Goal: Navigation & Orientation: Find specific page/section

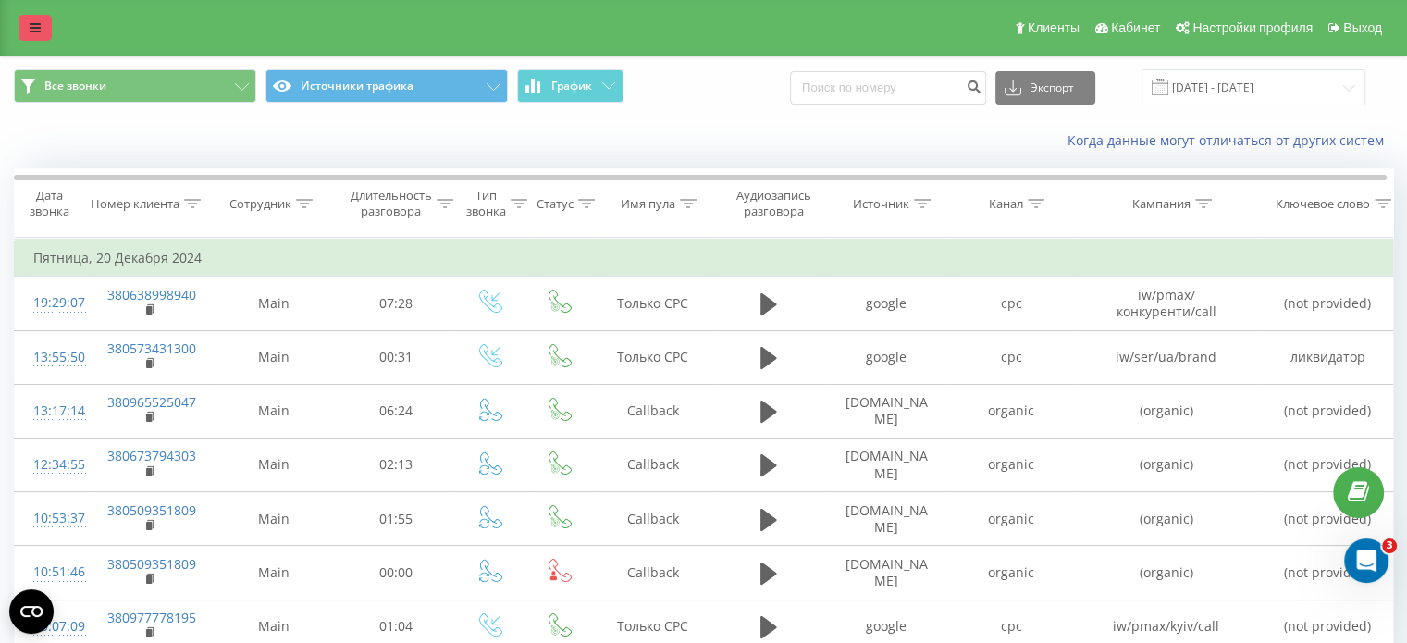
click at [34, 35] on link at bounding box center [35, 28] width 33 height 26
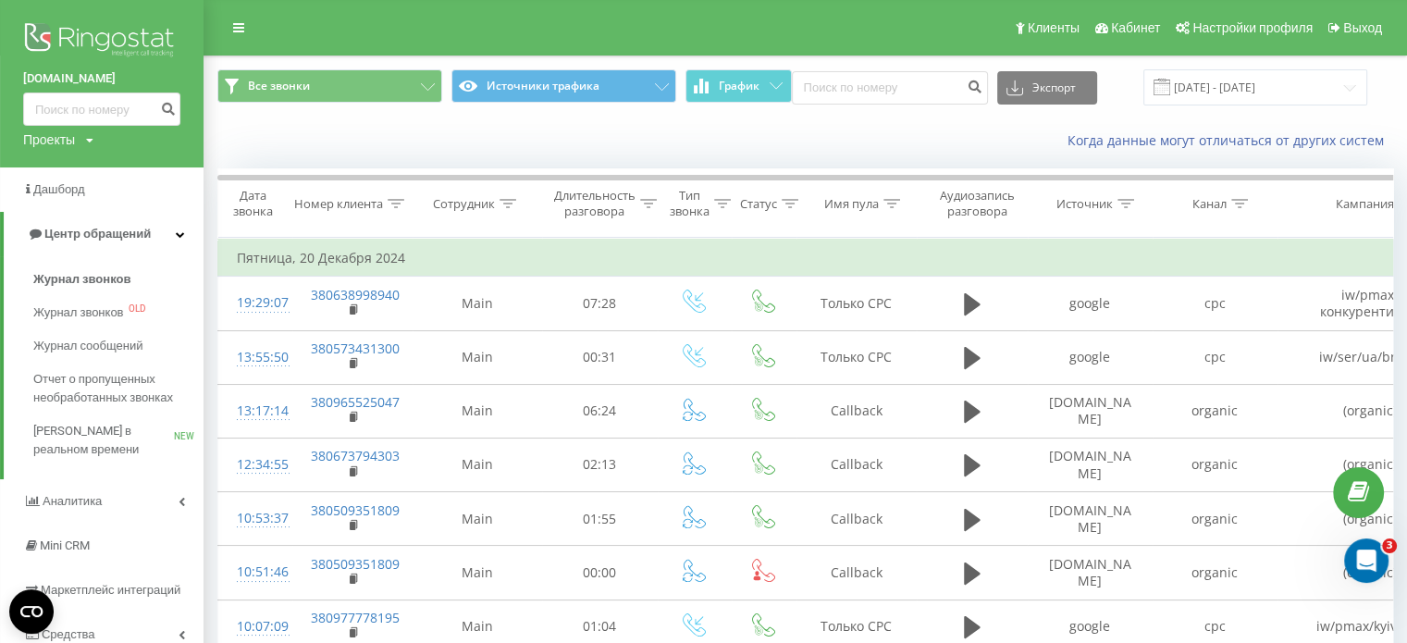
click at [47, 143] on div "Проекты" at bounding box center [49, 139] width 52 height 19
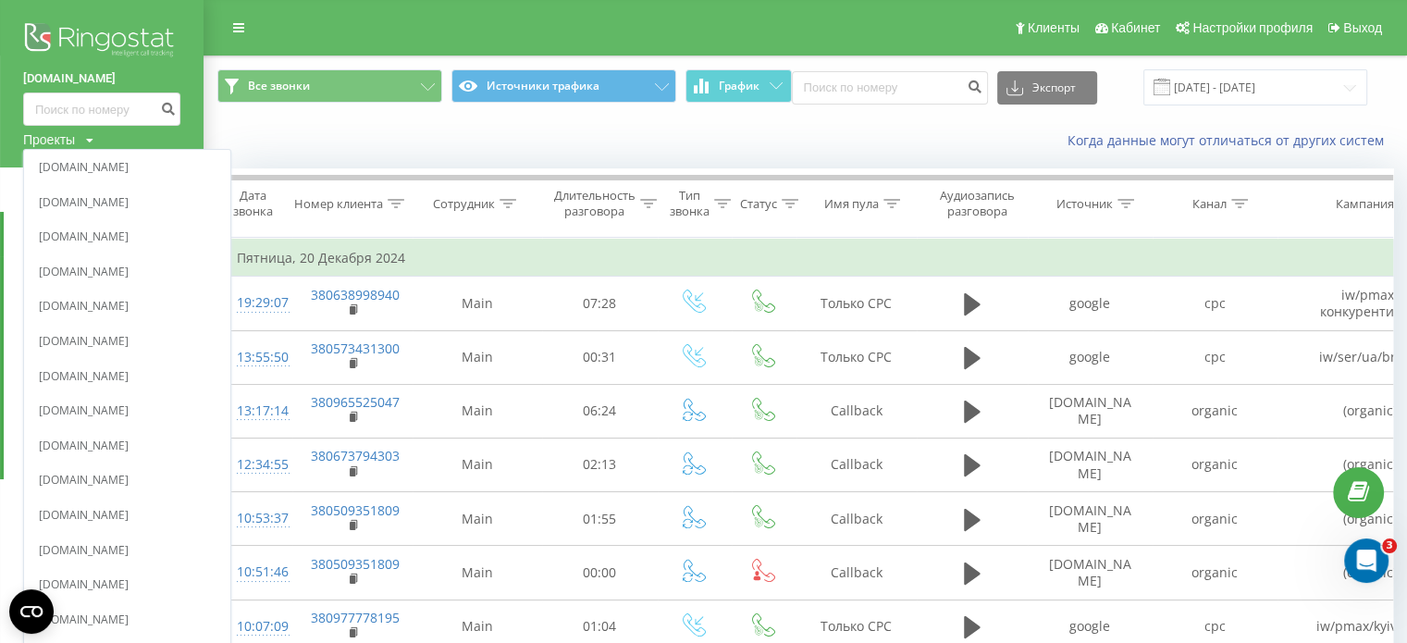
click at [60, 136] on div "Проекты" at bounding box center [49, 139] width 52 height 19
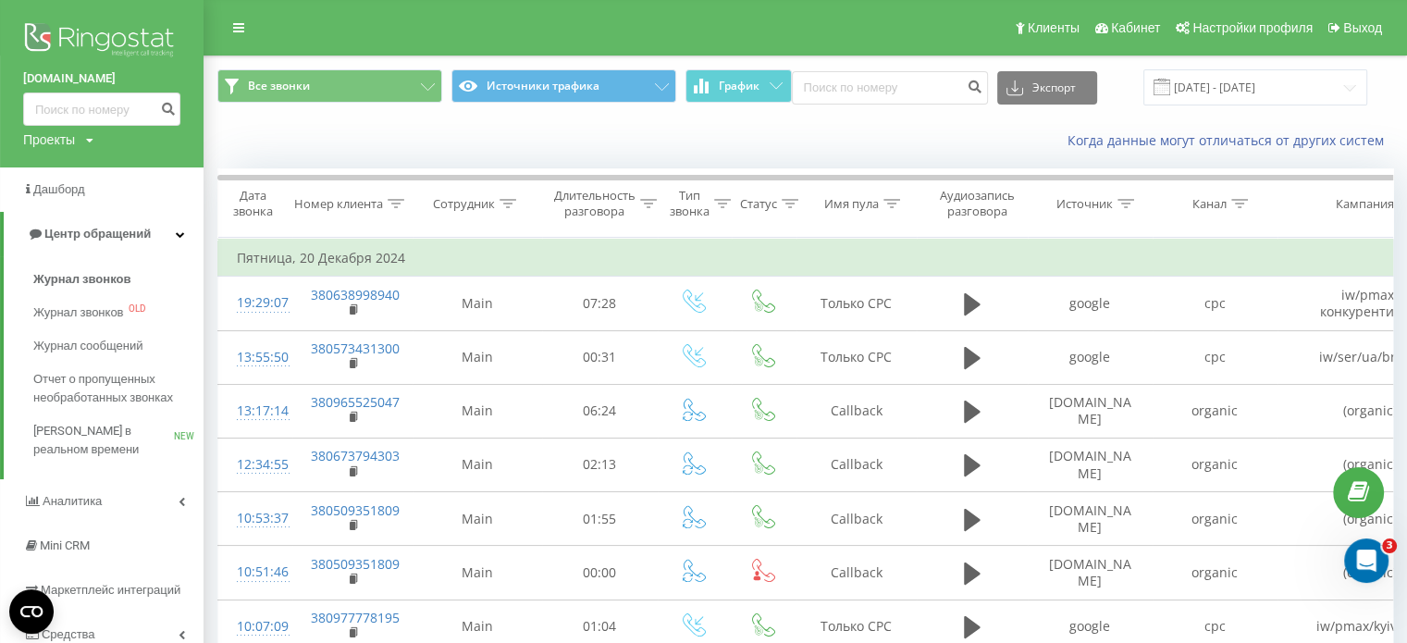
click at [144, 37] on img at bounding box center [101, 42] width 157 height 46
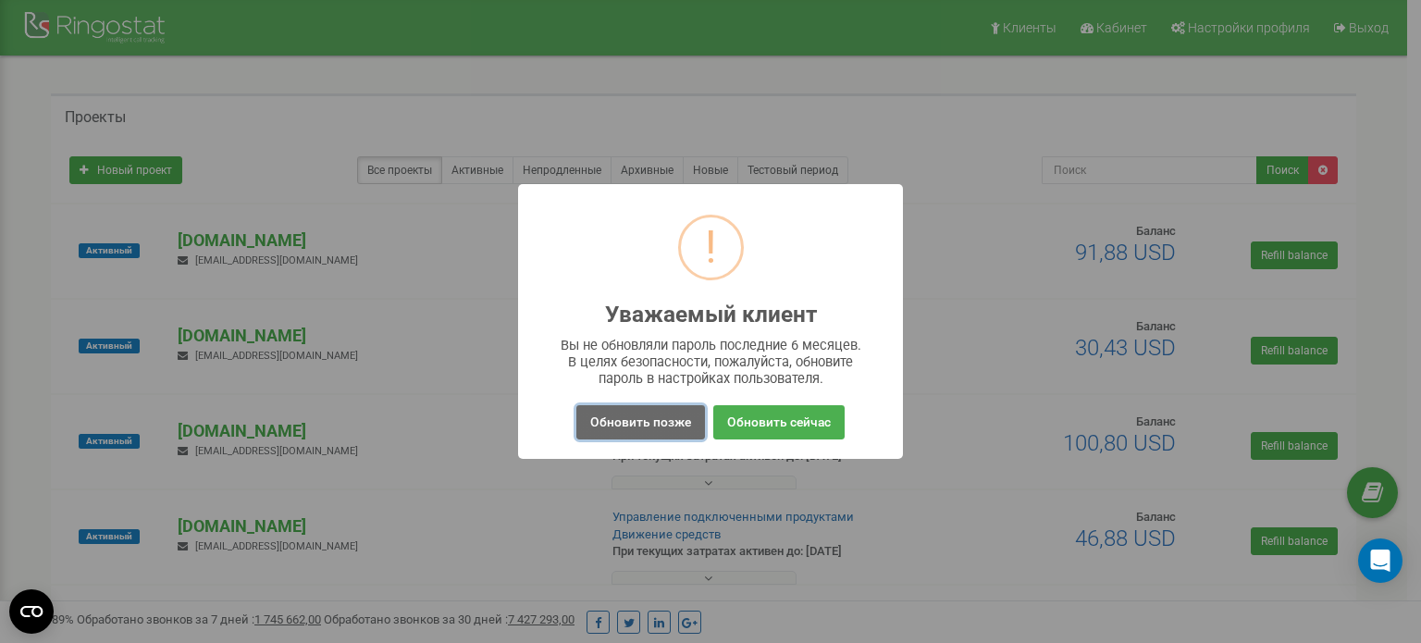
click at [622, 418] on button "Обновить позже" at bounding box center [640, 422] width 129 height 34
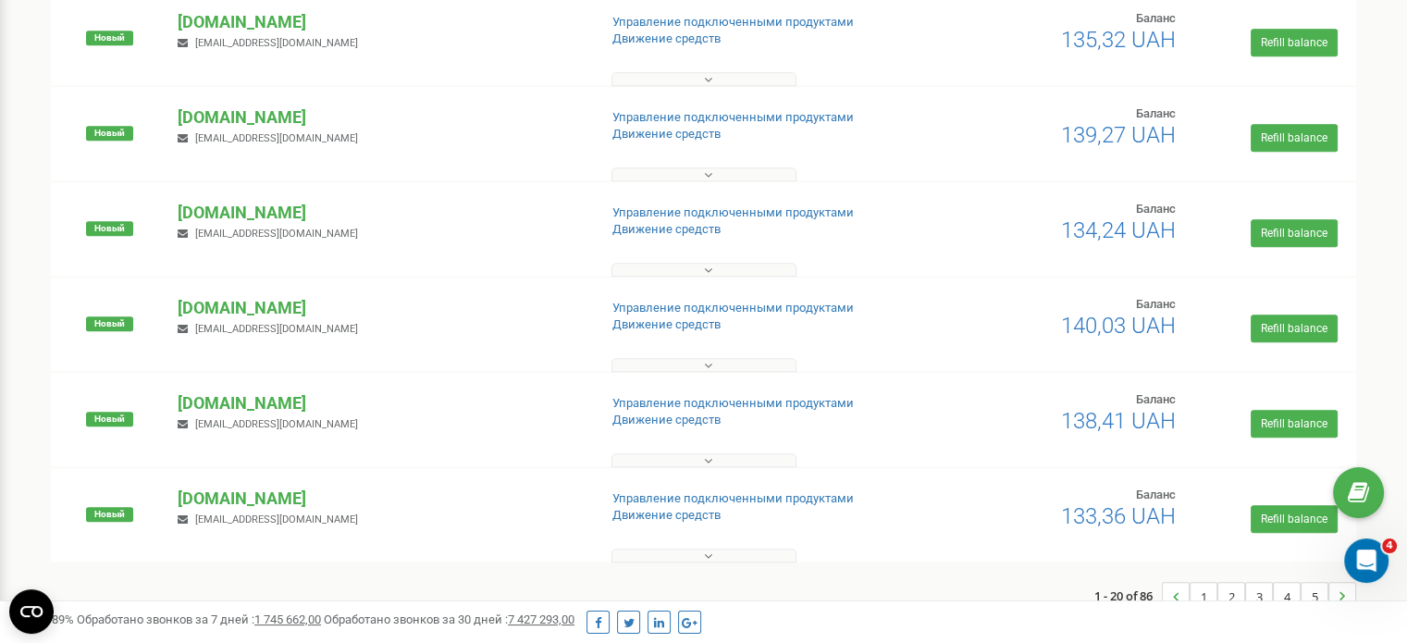
scroll to position [1569, 0]
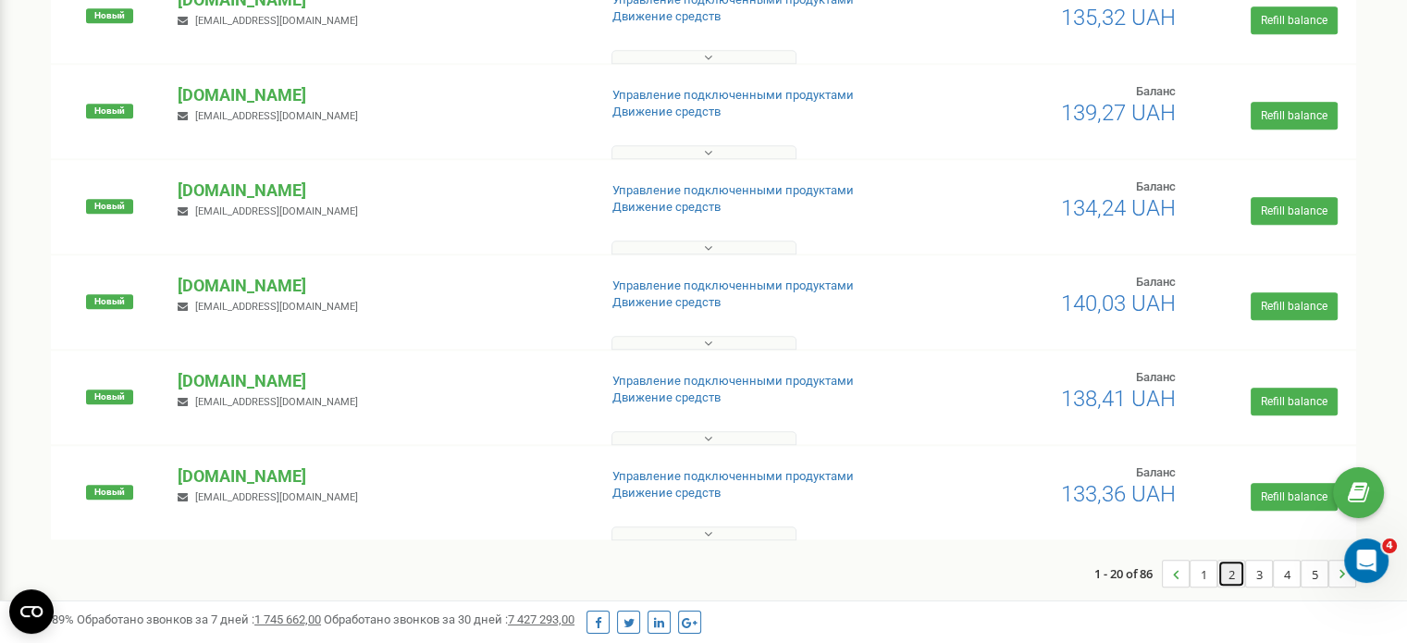
click at [1229, 577] on link "2" at bounding box center [1232, 574] width 26 height 26
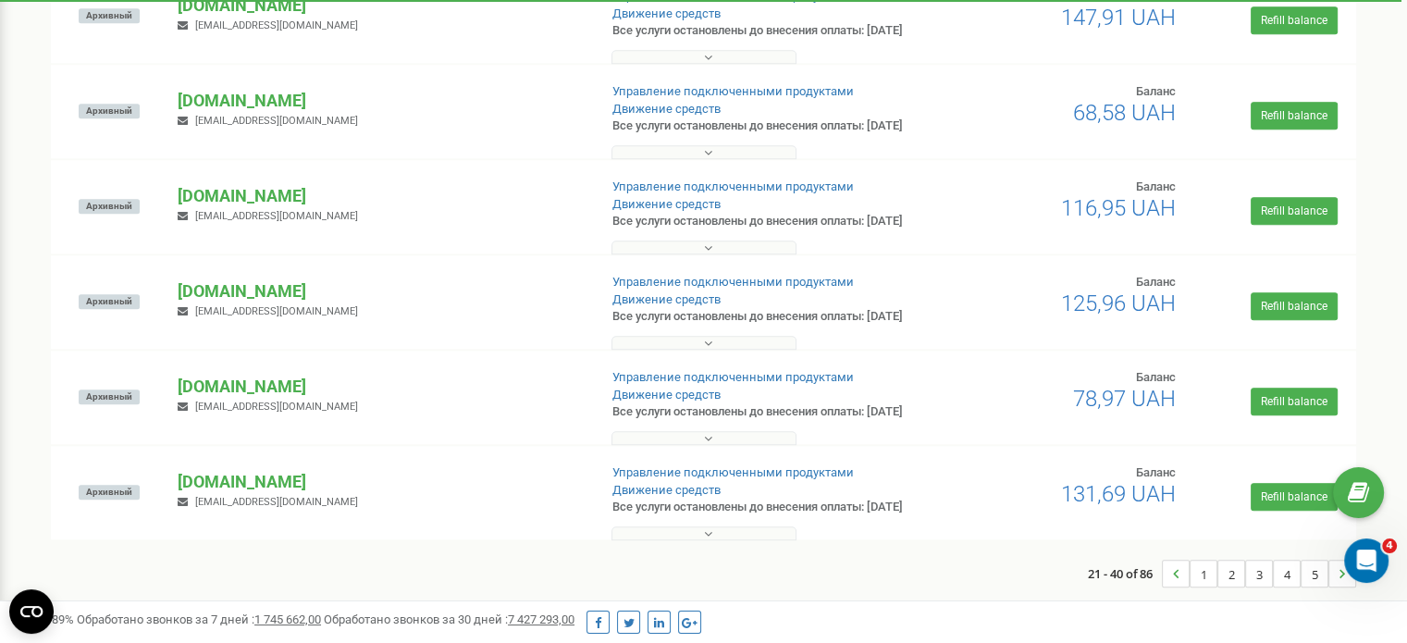
scroll to position [1780, 0]
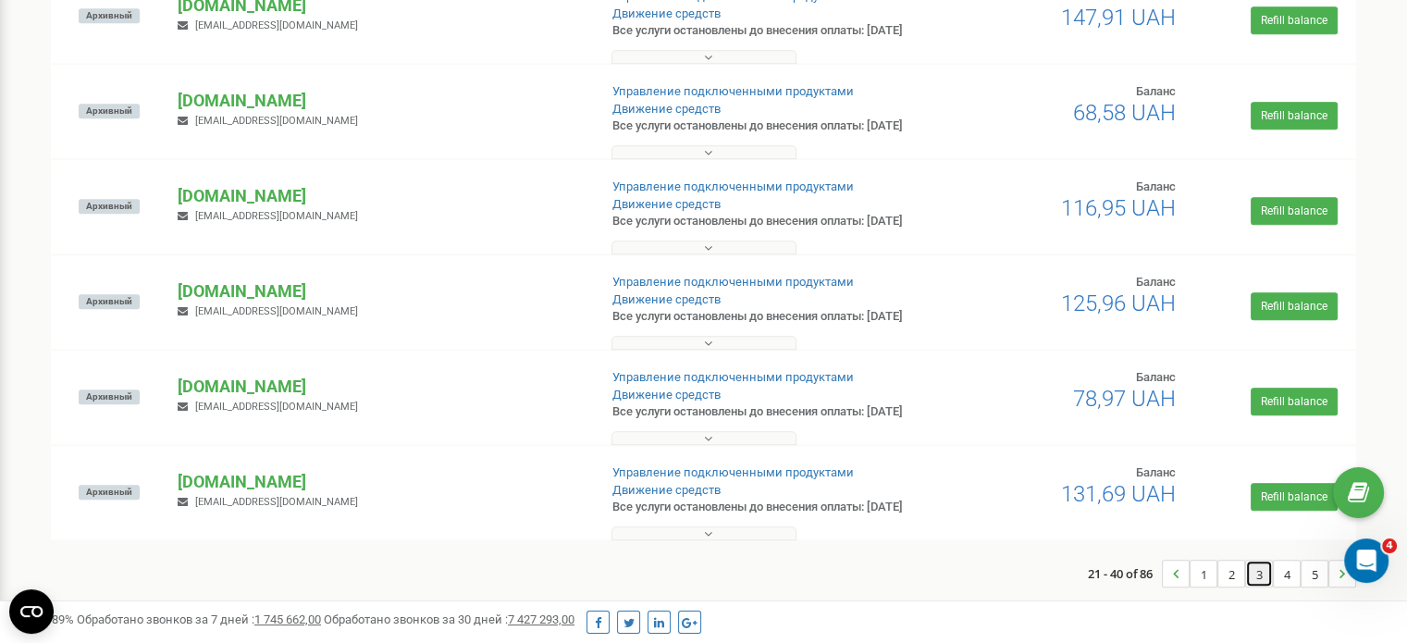
click at [1259, 572] on link "3" at bounding box center [1259, 574] width 26 height 26
click at [1294, 577] on link "4" at bounding box center [1287, 574] width 26 height 26
click at [1314, 577] on link "5" at bounding box center [1315, 574] width 26 height 26
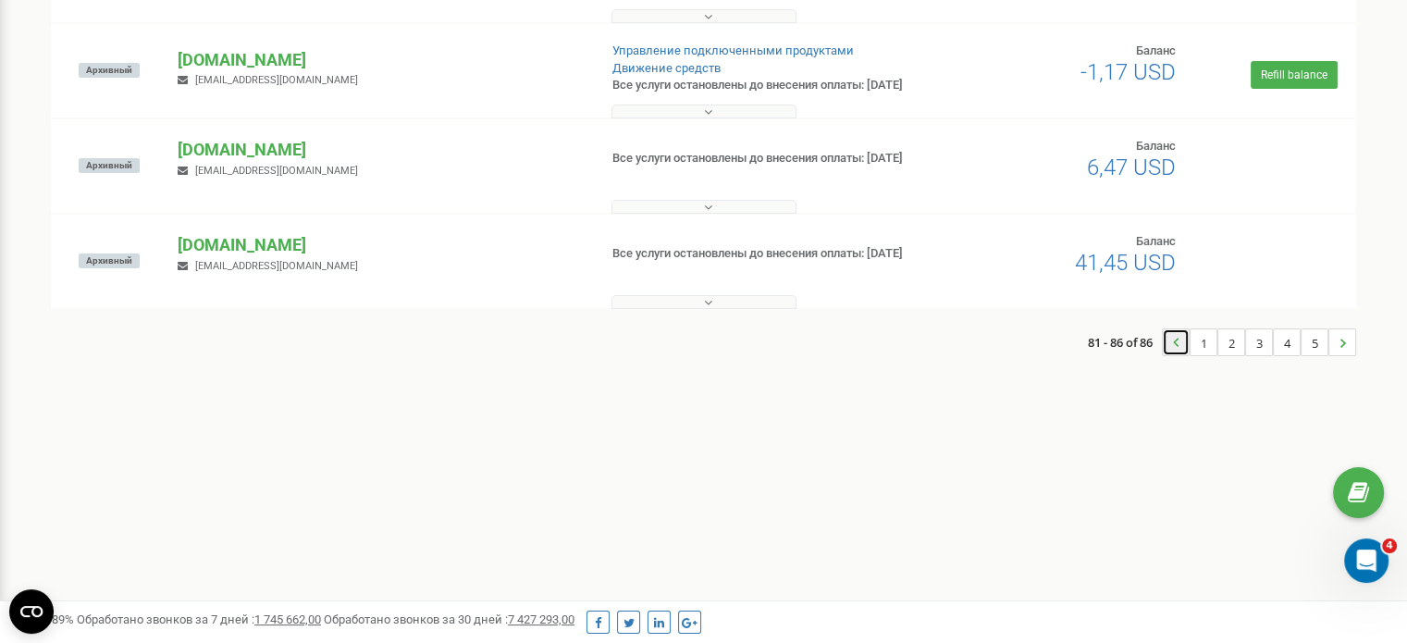
click at [1174, 355] on icon "..." at bounding box center [1176, 342] width 6 height 26
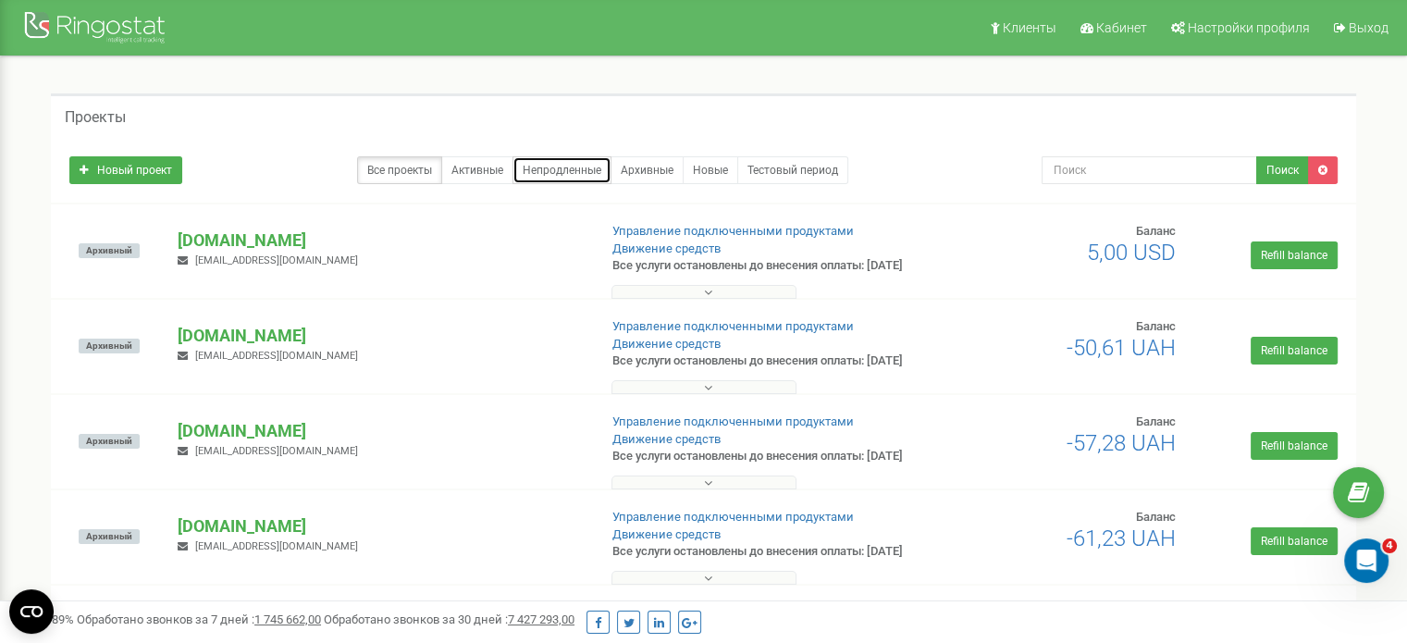
click at [565, 167] on link "Непродленные" at bounding box center [562, 170] width 99 height 28
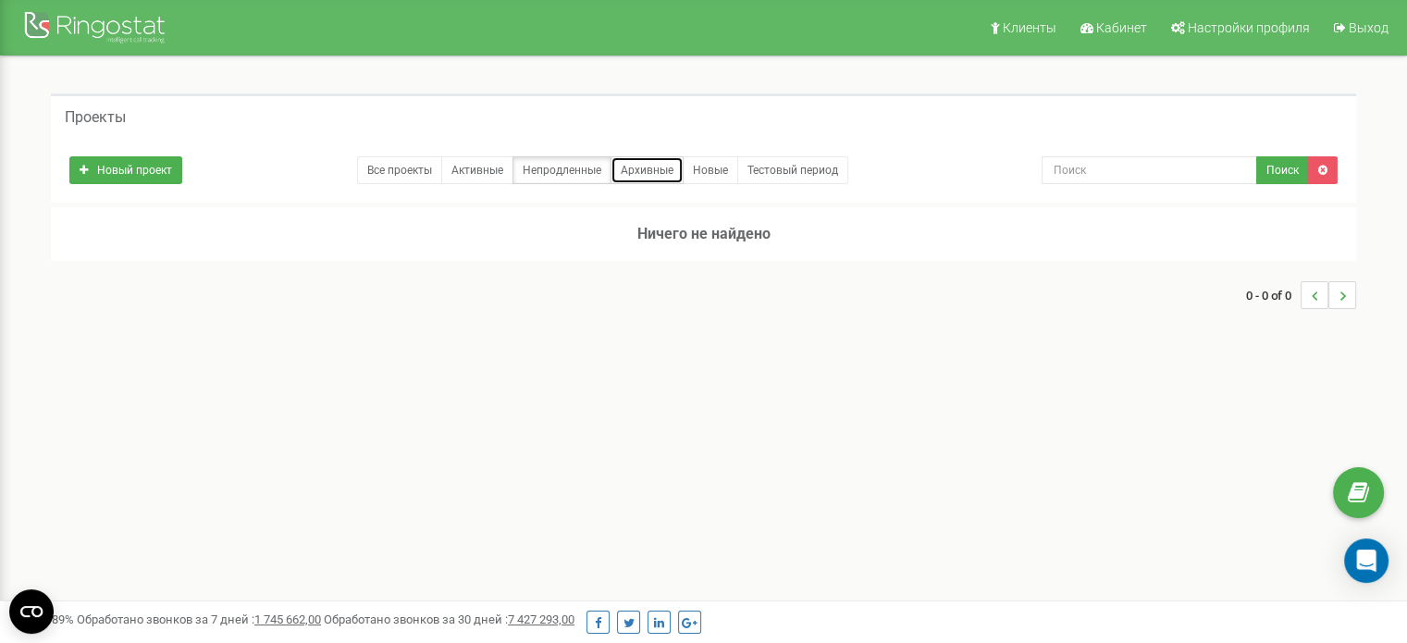
click at [667, 161] on link "Архивные" at bounding box center [647, 170] width 73 height 28
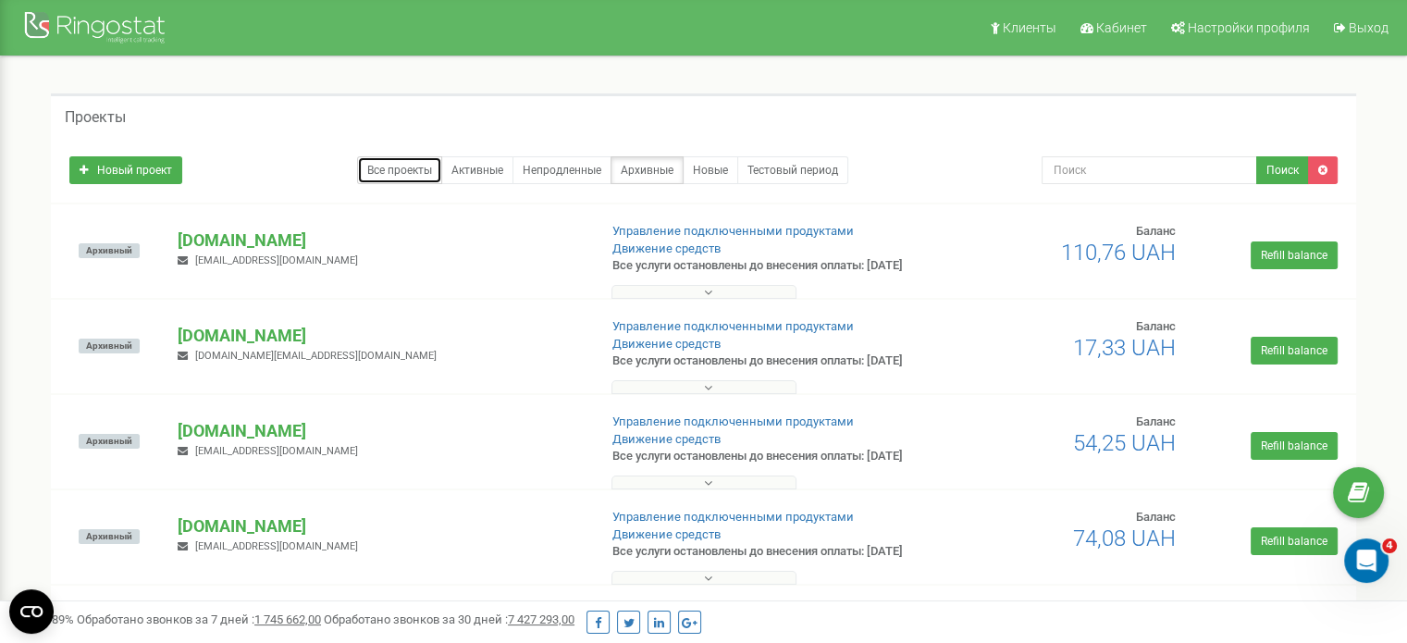
click at [402, 171] on link "Все проекты" at bounding box center [399, 170] width 85 height 28
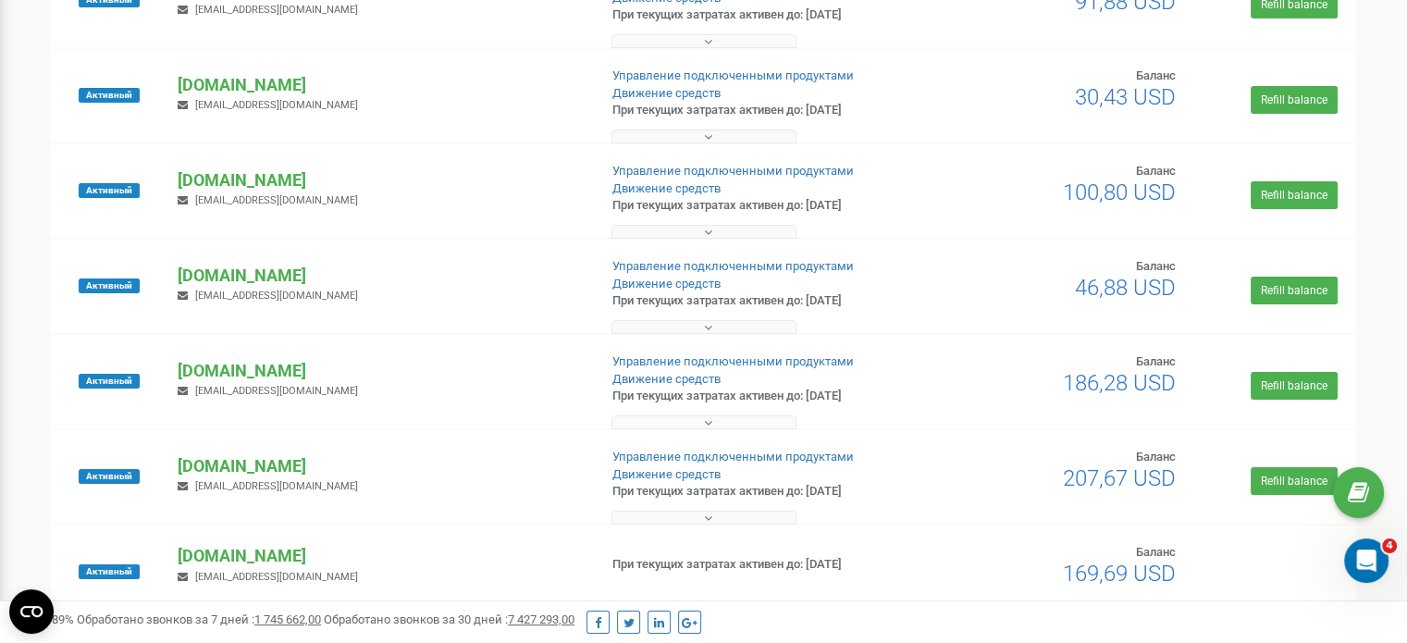
scroll to position [257, 0]
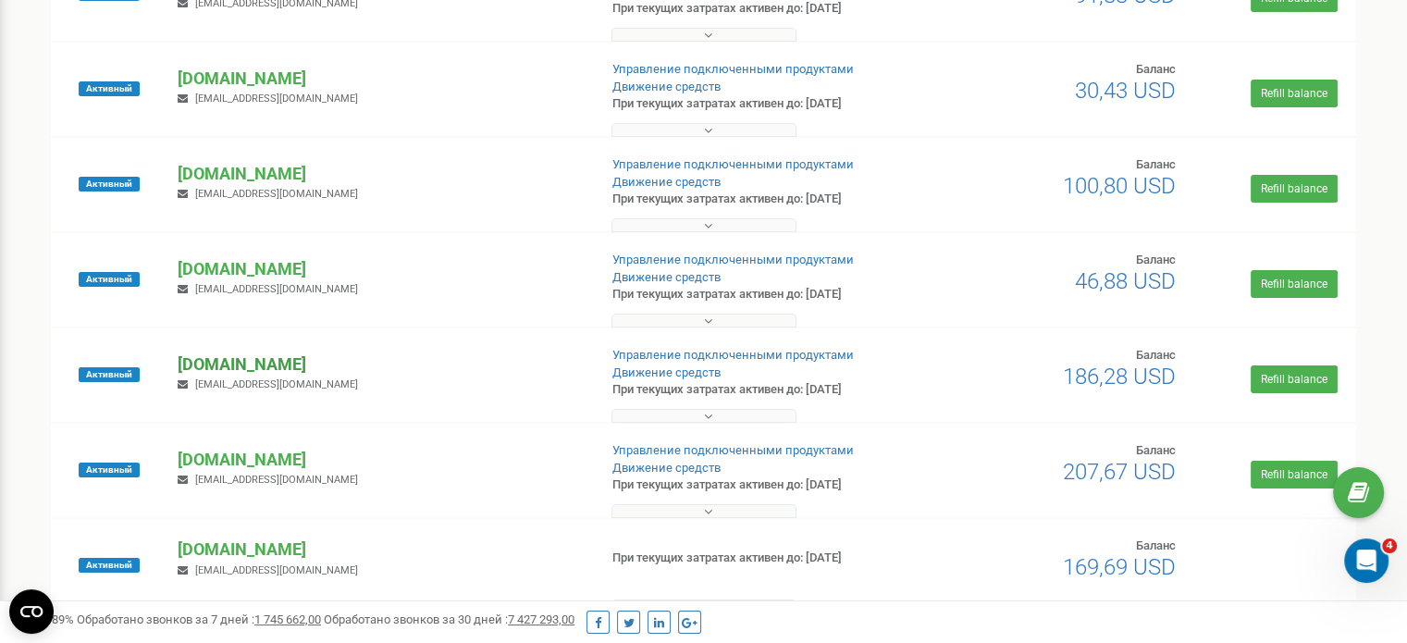
click at [233, 366] on p "[DOMAIN_NAME]" at bounding box center [380, 365] width 404 height 24
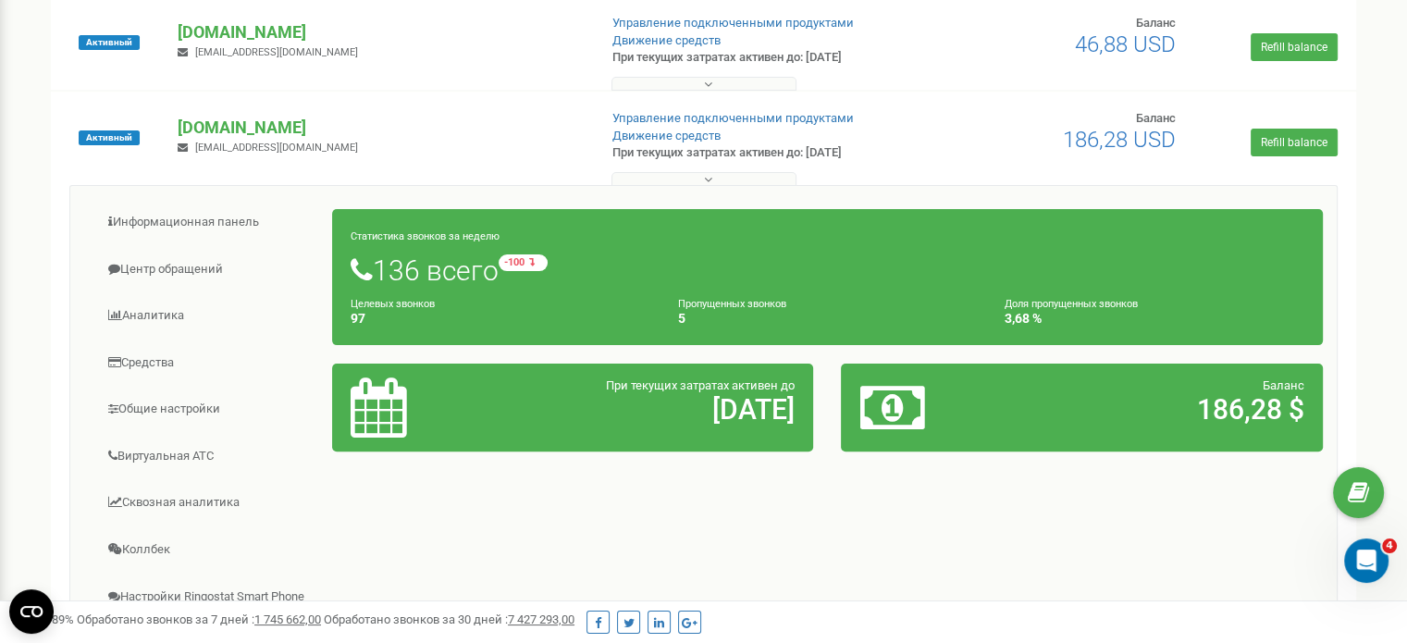
scroll to position [495, 0]
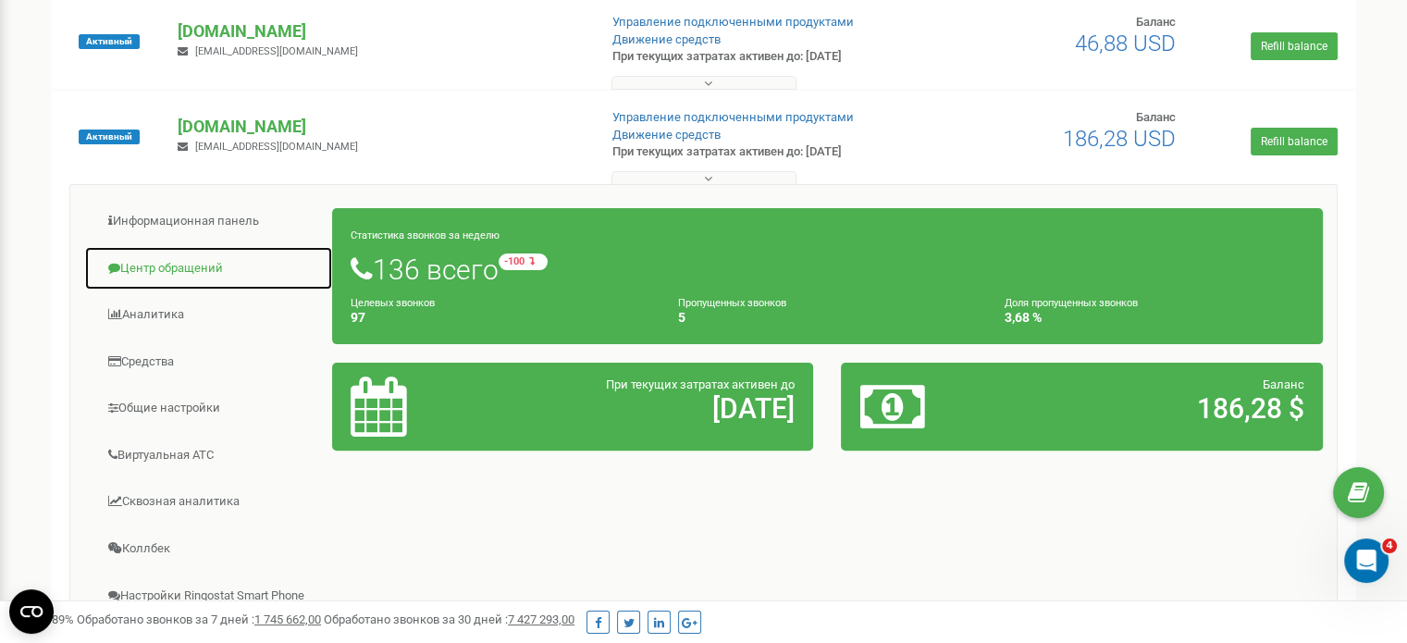
click at [155, 271] on link "Центр обращений" at bounding box center [208, 268] width 249 height 45
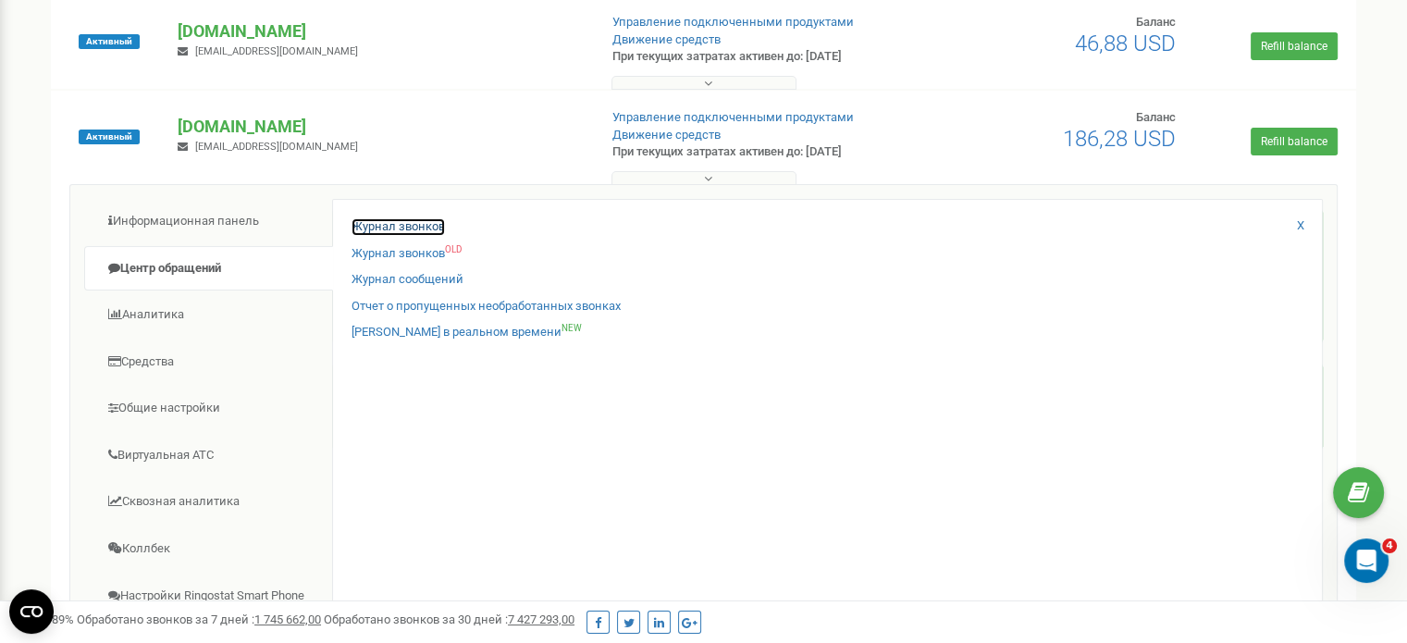
click at [421, 226] on link "Журнал звонков" at bounding box center [398, 227] width 93 height 18
